Goal: Task Accomplishment & Management: Use online tool/utility

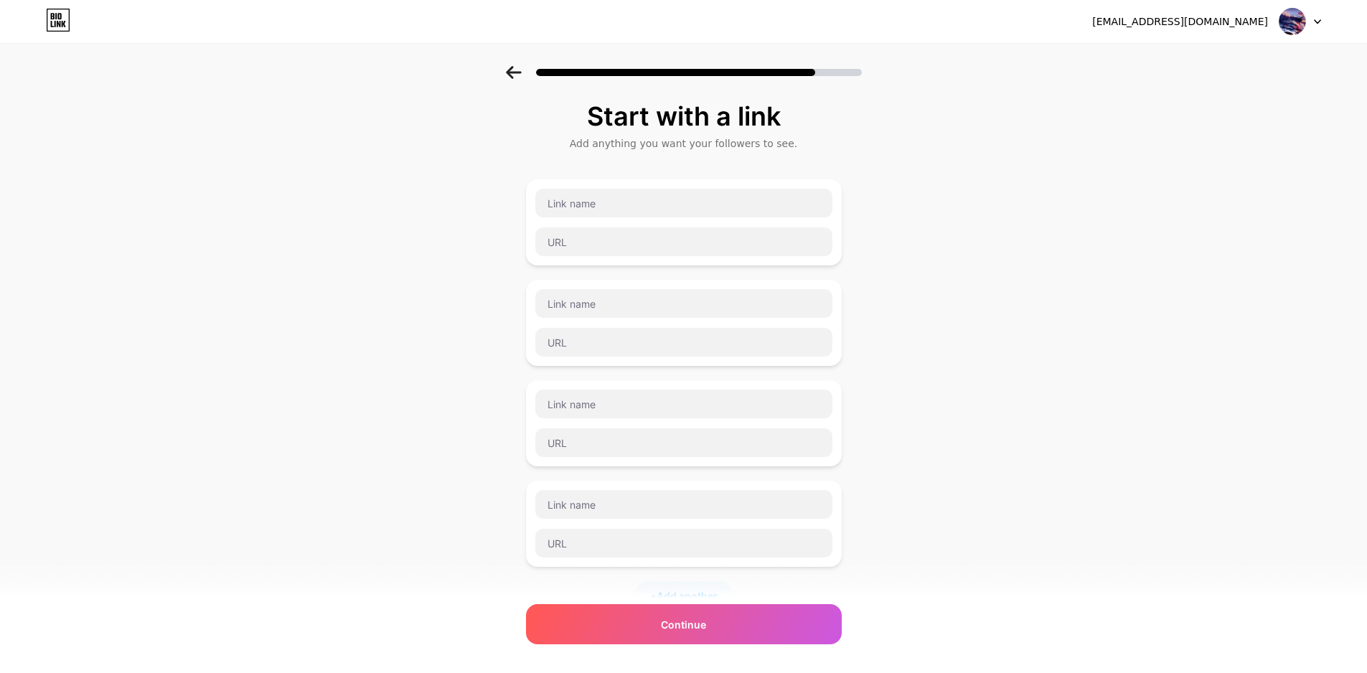
click at [520, 73] on icon at bounding box center [513, 72] width 15 height 13
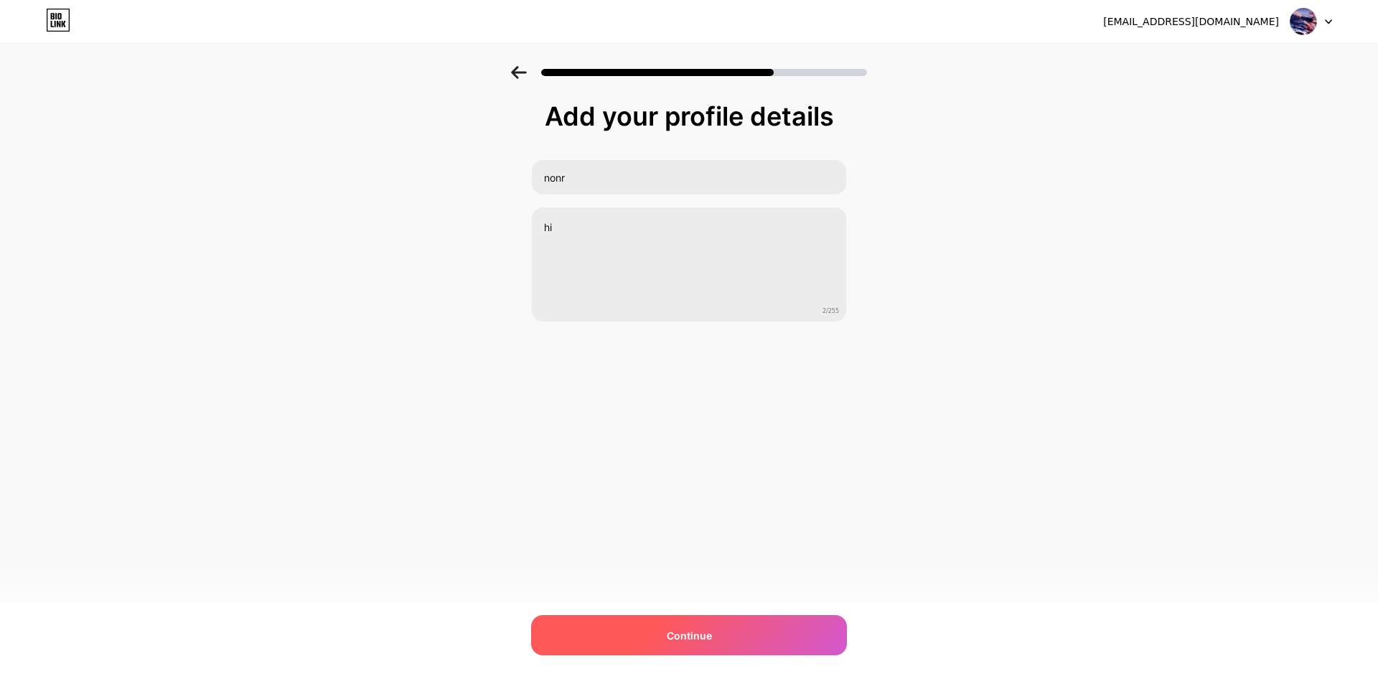
click at [679, 636] on span "Continue" at bounding box center [689, 635] width 45 height 15
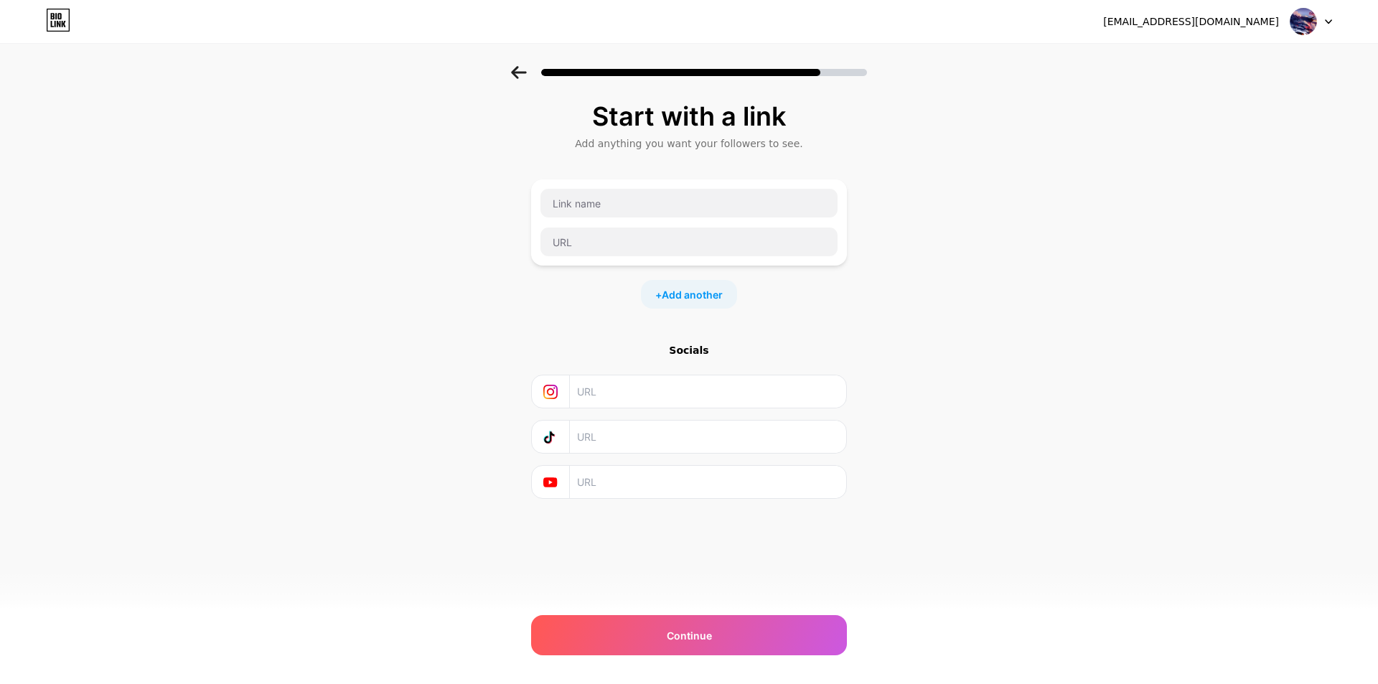
drag, startPoint x: 547, startPoint y: 681, endPoint x: 296, endPoint y: 475, distance: 324.9
click at [300, 529] on div "Start with a link Add anything you want your followers to see. + Add another So…" at bounding box center [689, 318] width 1378 height 505
click at [610, 493] on input "text" at bounding box center [707, 482] width 261 height 32
click at [603, 214] on input "text" at bounding box center [688, 203] width 297 height 29
drag, startPoint x: 426, startPoint y: 396, endPoint x: 433, endPoint y: 392, distance: 7.8
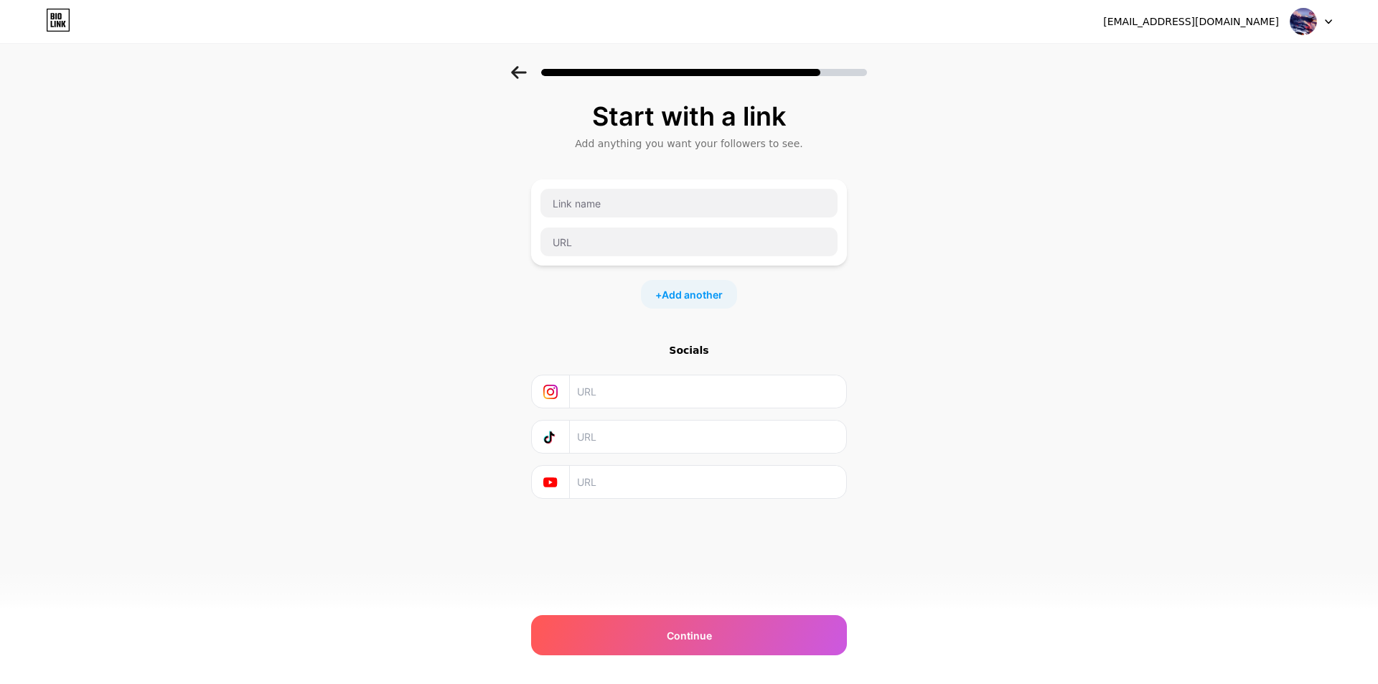
click at [431, 393] on div "Start with a link Add anything you want your followers to see. + Add another So…" at bounding box center [689, 318] width 1378 height 505
click at [631, 493] on input "text" at bounding box center [707, 482] width 261 height 32
click at [604, 495] on input "text" at bounding box center [707, 482] width 261 height 32
paste input "[URL][DOMAIN_NAME]"
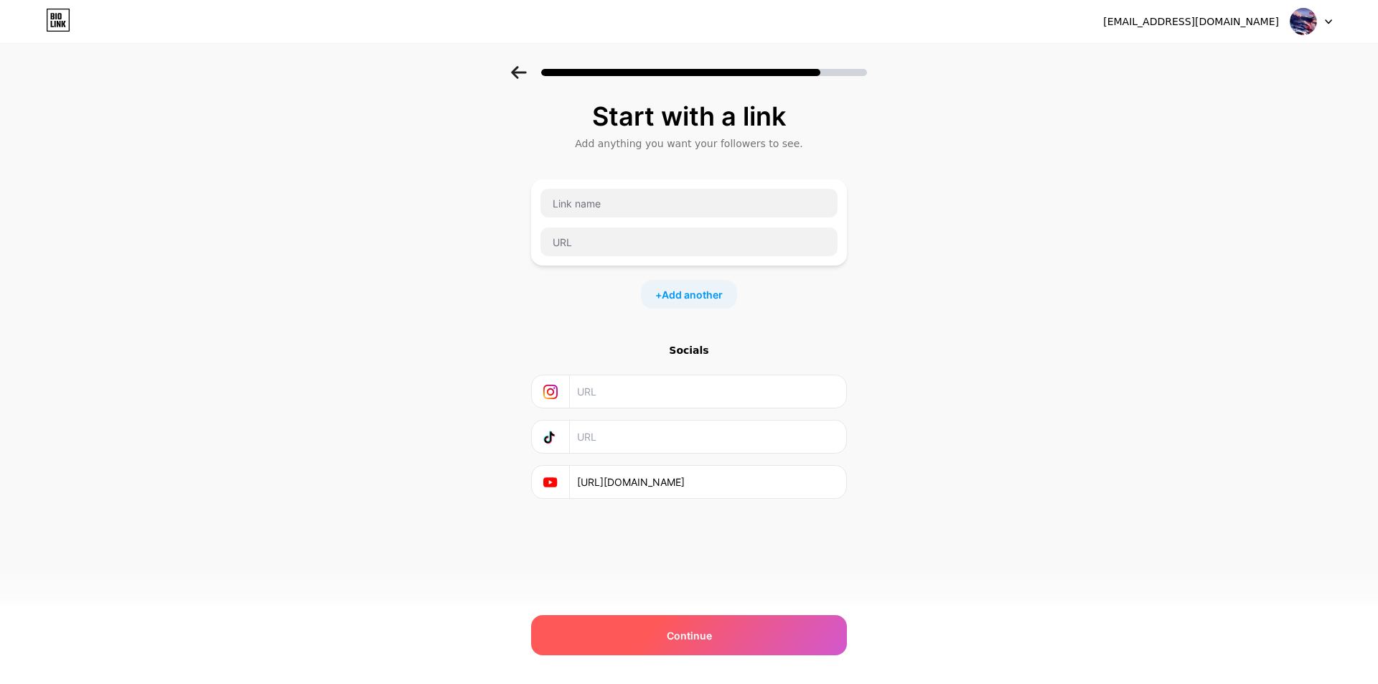
type input "[URL][DOMAIN_NAME]"
click at [672, 630] on span "Continue" at bounding box center [689, 635] width 45 height 15
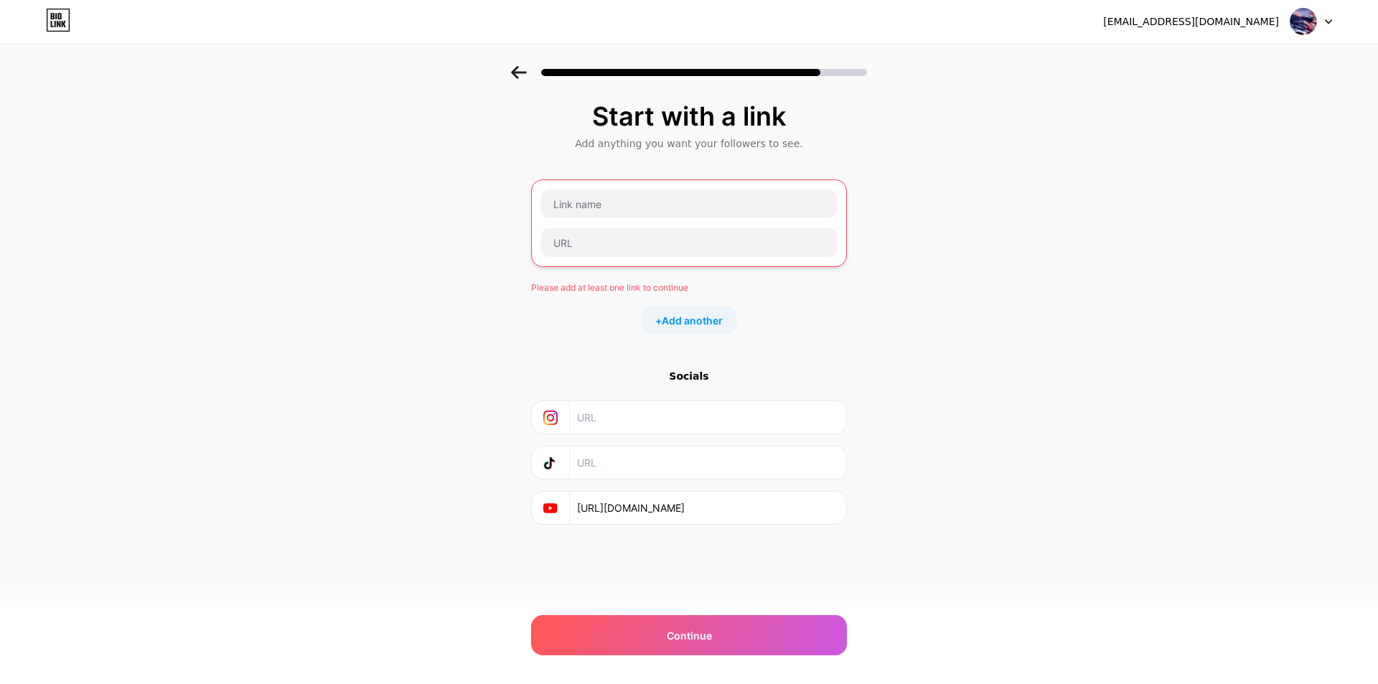
click at [606, 263] on div at bounding box center [689, 223] width 316 height 88
click at [609, 255] on input "text" at bounding box center [689, 242] width 296 height 29
paste input "[URL][DOMAIN_NAME]"
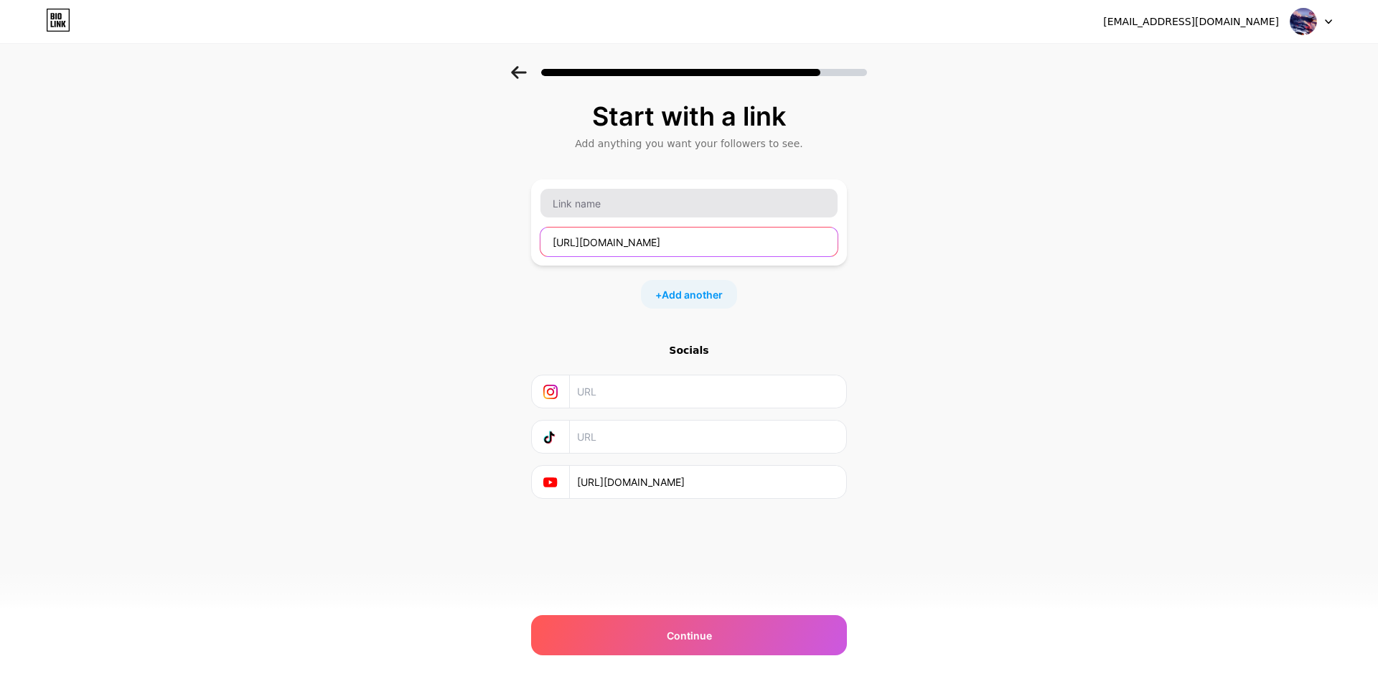
type input "[URL][DOMAIN_NAME]"
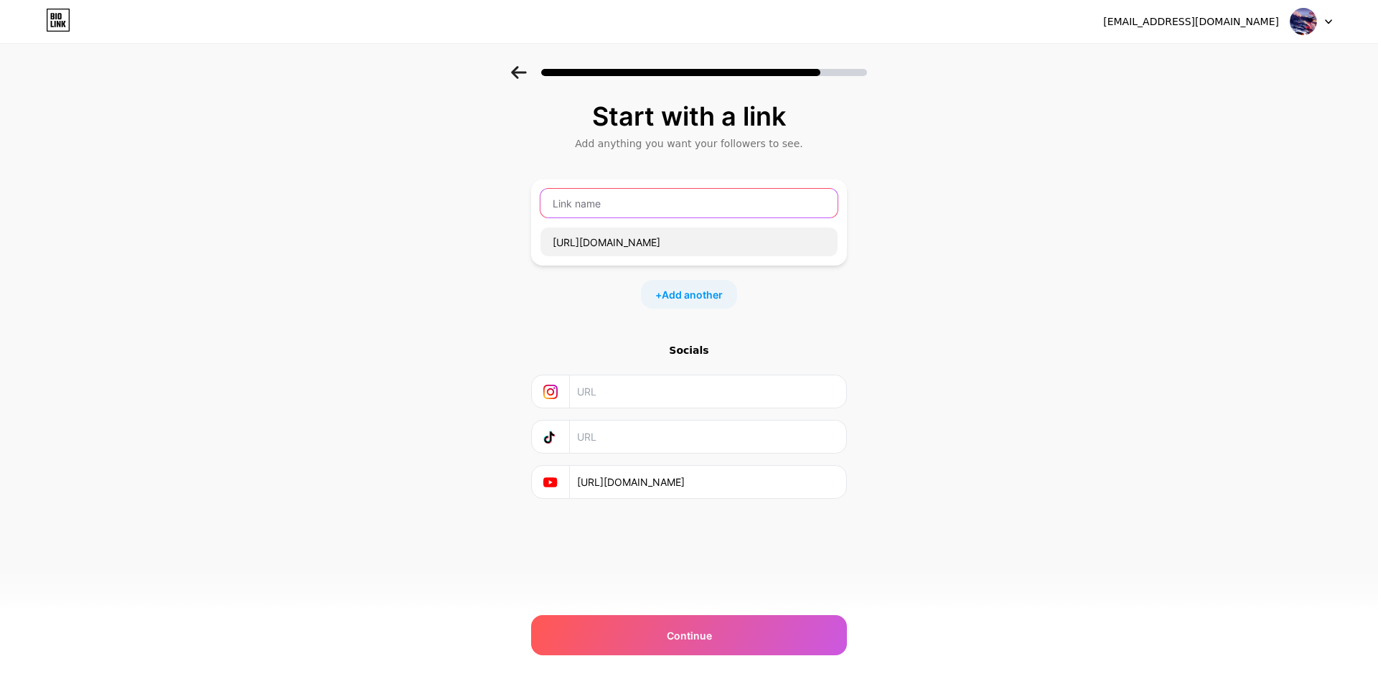
click at [629, 215] on input "text" at bounding box center [688, 203] width 297 height 29
type input "dinonights"
click at [771, 308] on div "+ Add another" at bounding box center [689, 294] width 316 height 29
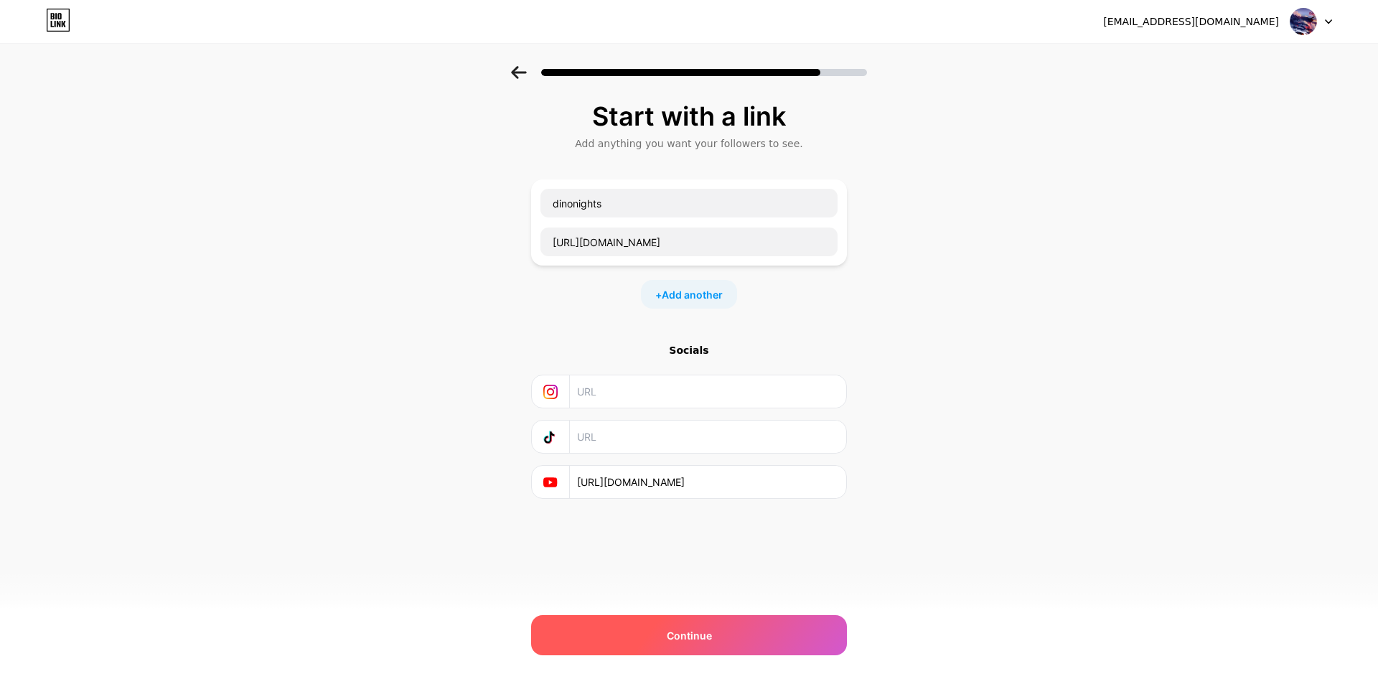
click at [741, 632] on div "Continue" at bounding box center [689, 635] width 316 height 40
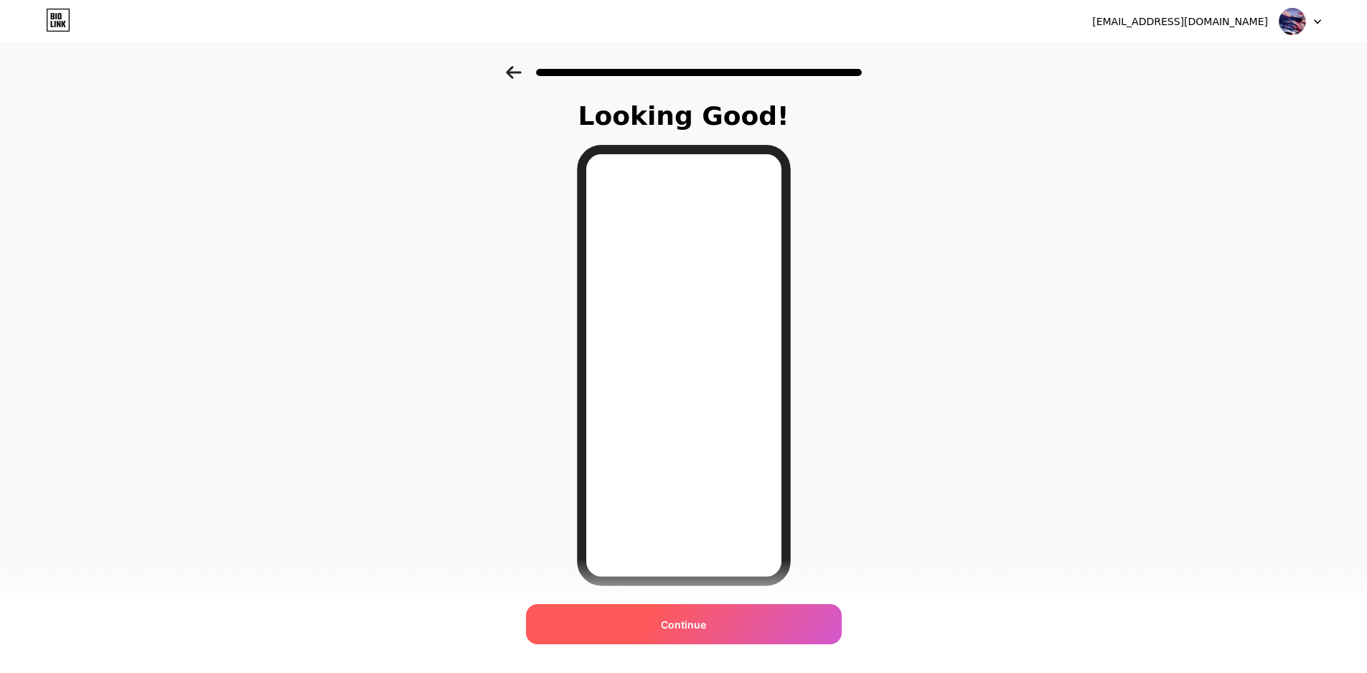
click at [684, 631] on span "Continue" at bounding box center [683, 624] width 45 height 15
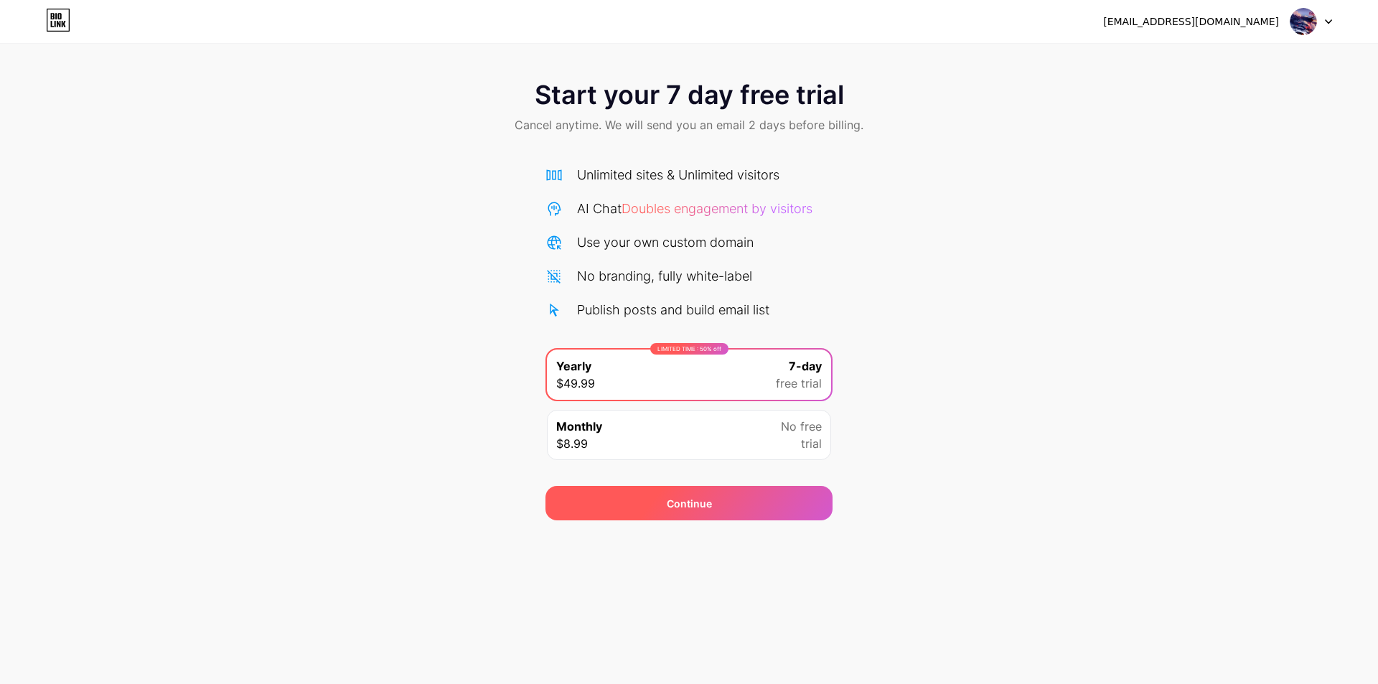
click at [689, 499] on div "Continue" at bounding box center [689, 503] width 45 height 15
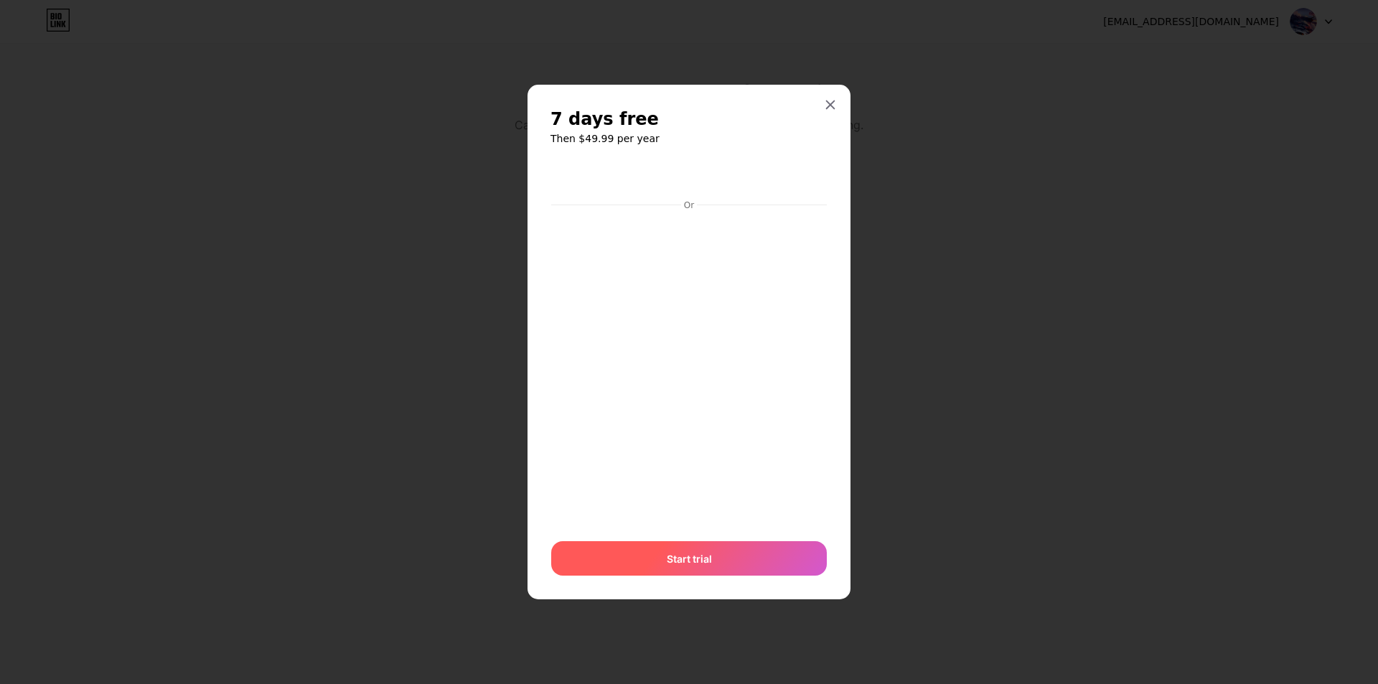
click at [680, 561] on span "Start trial" at bounding box center [689, 558] width 45 height 15
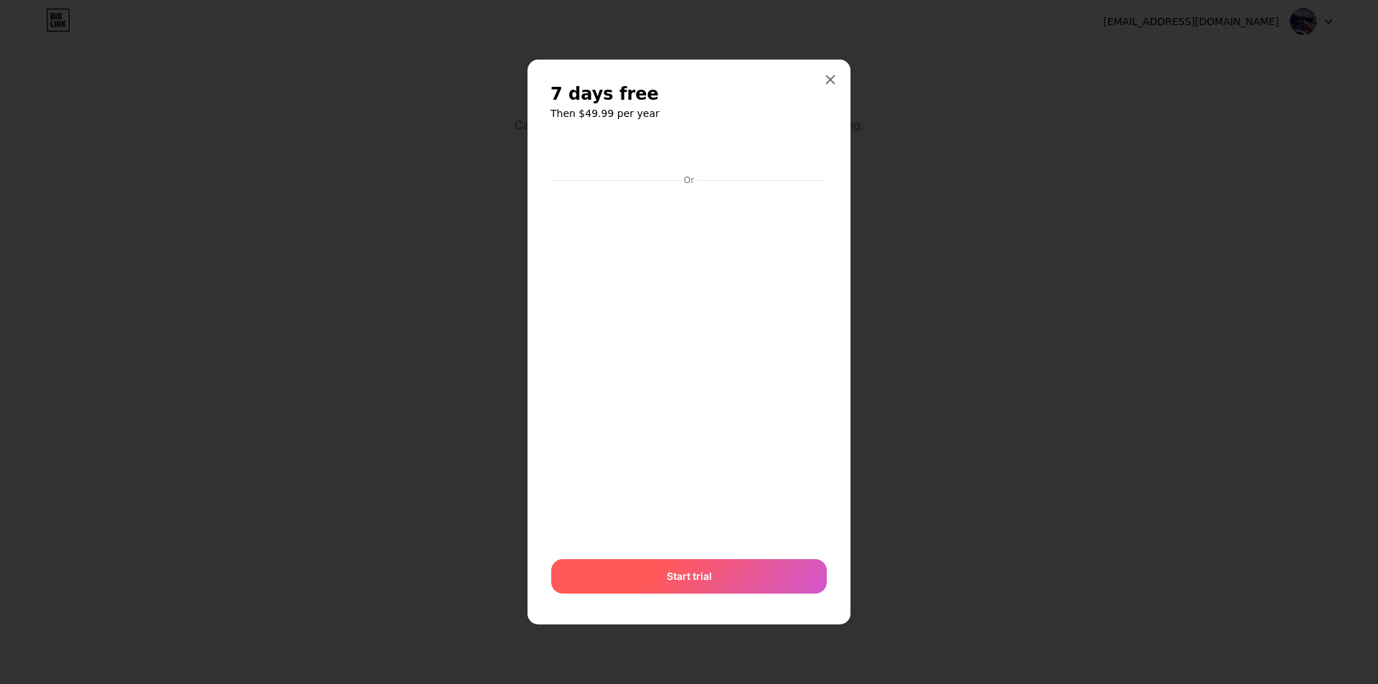
click at [680, 561] on div "Start trial" at bounding box center [689, 576] width 276 height 34
click at [825, 72] on div at bounding box center [830, 80] width 26 height 26
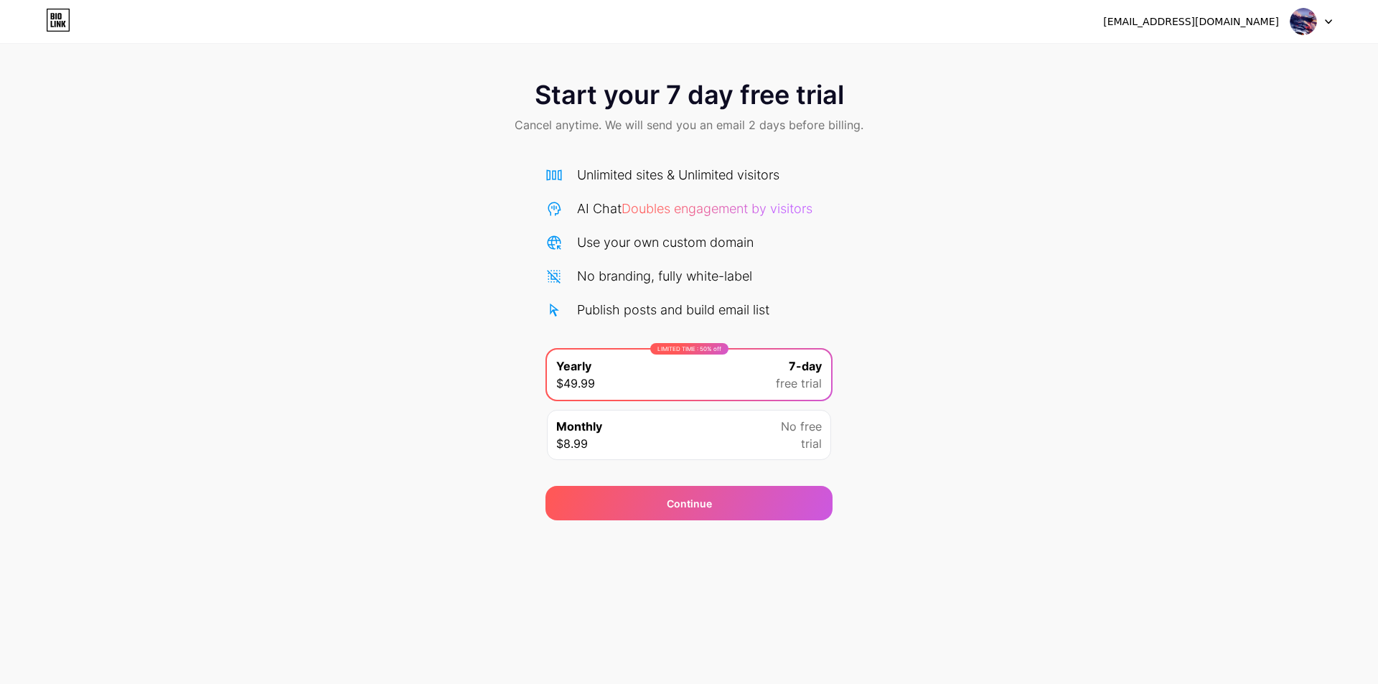
click at [48, 11] on icon at bounding box center [58, 20] width 24 height 23
drag, startPoint x: 1055, startPoint y: 74, endPoint x: 1006, endPoint y: 95, distance: 53.7
click at [1028, 88] on div "Start your 7 day free trial Cancel anytime. We will send you an email 2 days be…" at bounding box center [689, 108] width 1378 height 85
click at [1331, 24] on icon at bounding box center [1328, 21] width 7 height 5
drag, startPoint x: 1202, startPoint y: 107, endPoint x: 1173, endPoint y: 100, distance: 29.6
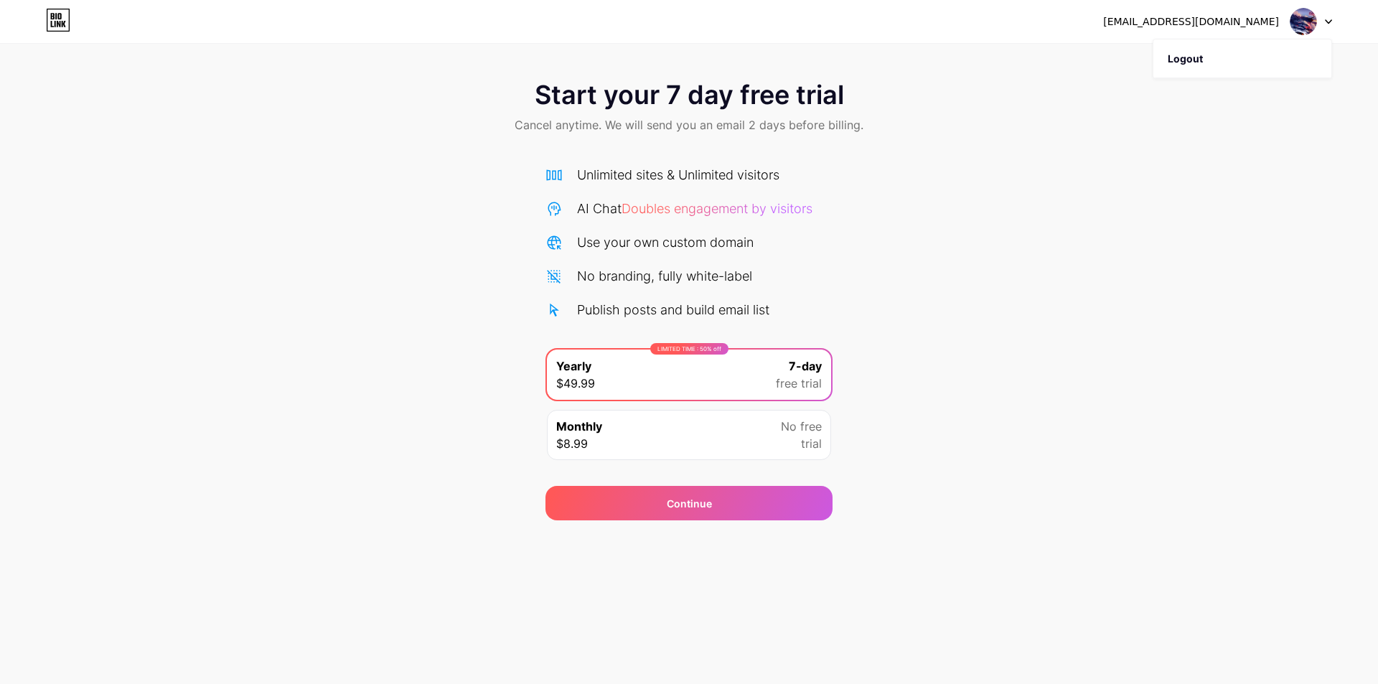
click at [1201, 107] on div "Start your 7 day free trial Cancel anytime. We will send you an email 2 days be…" at bounding box center [689, 108] width 1378 height 85
